Goal: Transaction & Acquisition: Purchase product/service

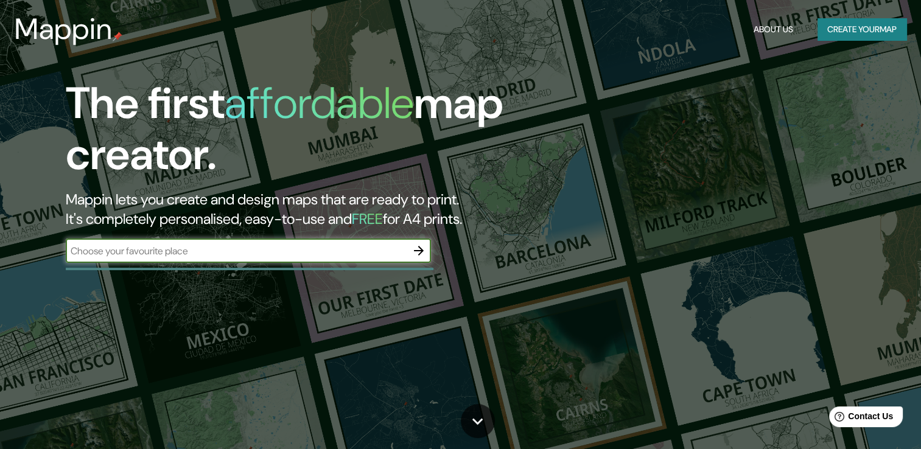
click at [845, 30] on button "Create your map" at bounding box center [861, 29] width 89 height 23
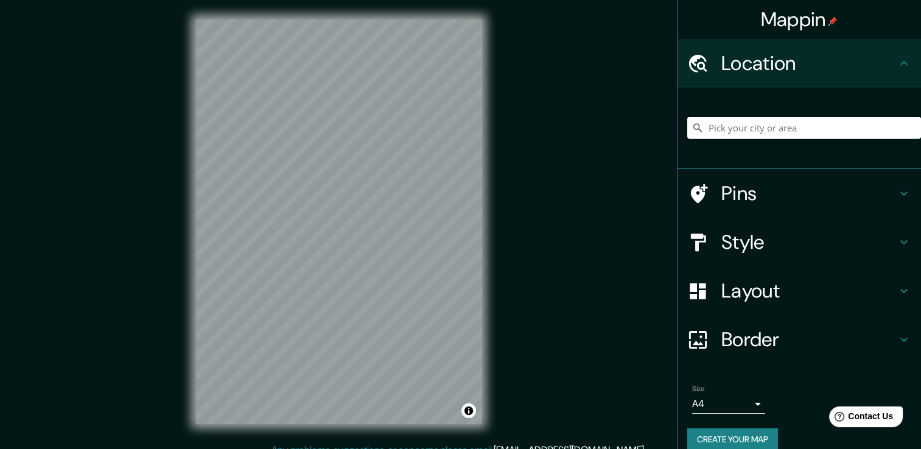
click at [900, 241] on icon at bounding box center [903, 242] width 7 height 4
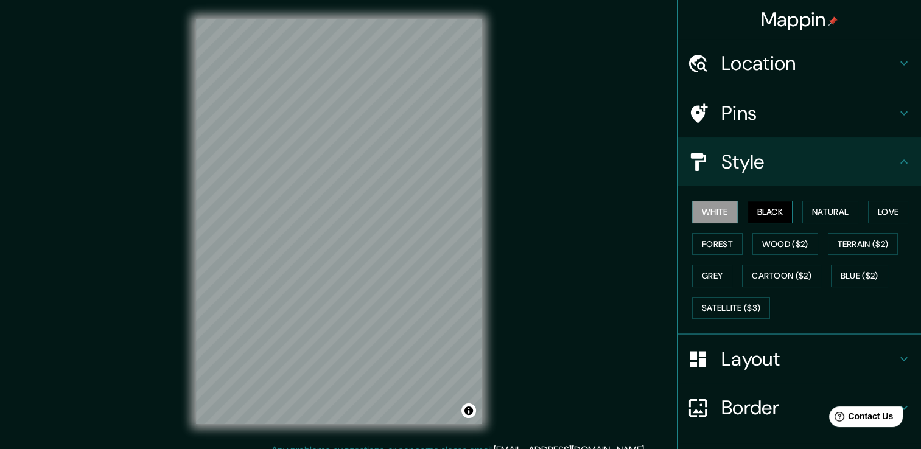
click at [753, 213] on button "Black" at bounding box center [770, 212] width 46 height 23
click at [831, 206] on button "Natural" at bounding box center [830, 212] width 56 height 23
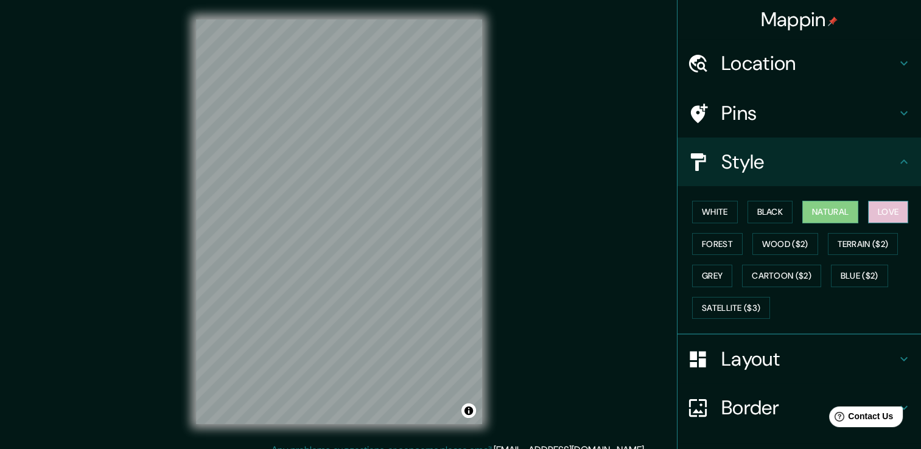
click at [873, 209] on button "Love" at bounding box center [888, 212] width 40 height 23
click at [722, 240] on button "Forest" at bounding box center [717, 244] width 51 height 23
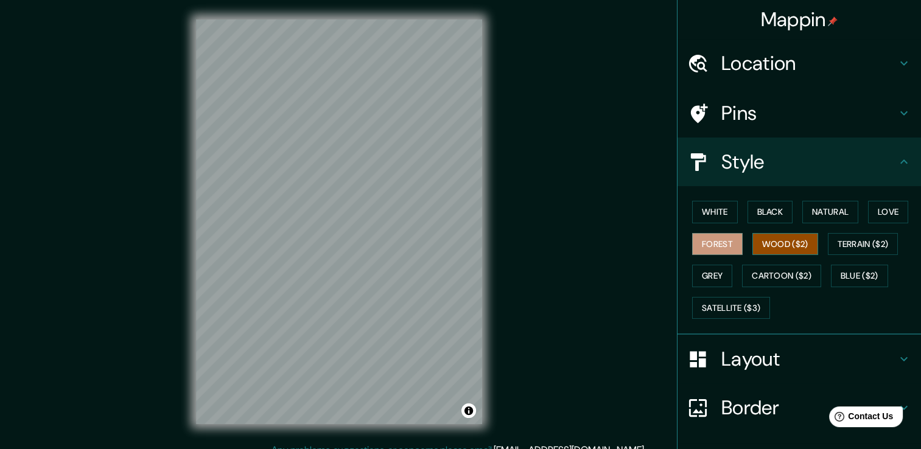
click at [772, 241] on button "Wood ($2)" at bounding box center [785, 244] width 66 height 23
click at [851, 240] on button "Terrain ($2)" at bounding box center [863, 244] width 71 height 23
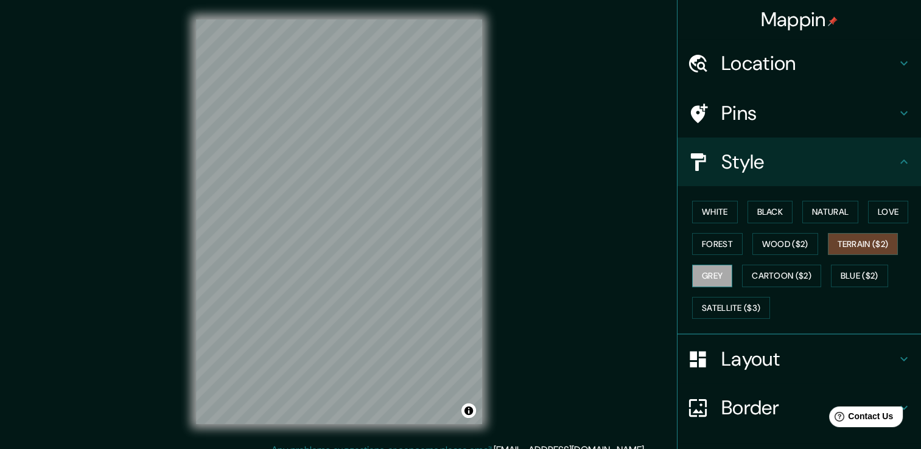
click at [707, 272] on button "Grey" at bounding box center [712, 276] width 40 height 23
click at [817, 209] on button "Natural" at bounding box center [830, 212] width 56 height 23
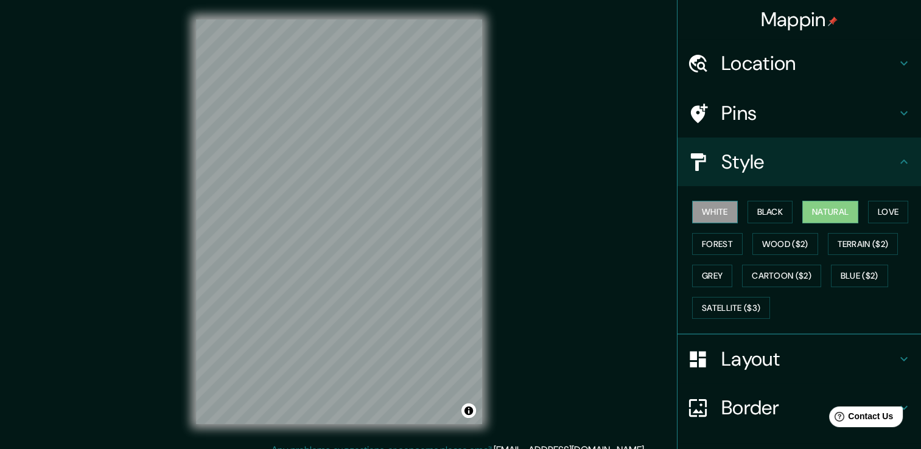
click at [705, 204] on button "White" at bounding box center [715, 212] width 46 height 23
